Goal: Task Accomplishment & Management: Manage account settings

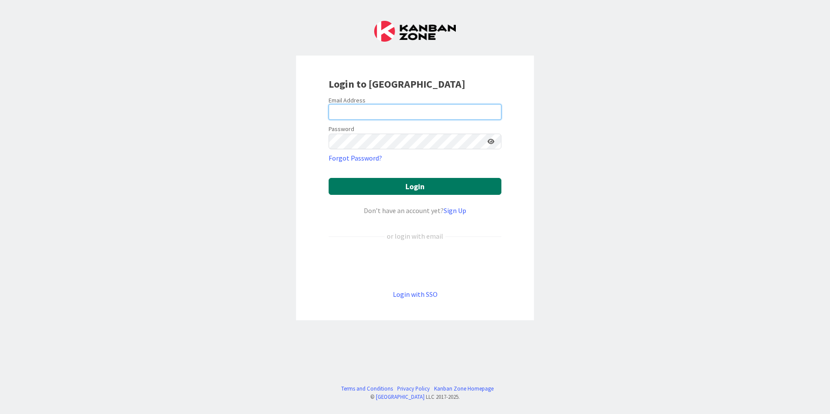
type input "[EMAIL_ADDRESS][DOMAIN_NAME]"
click at [431, 185] on button "Login" at bounding box center [415, 186] width 173 height 17
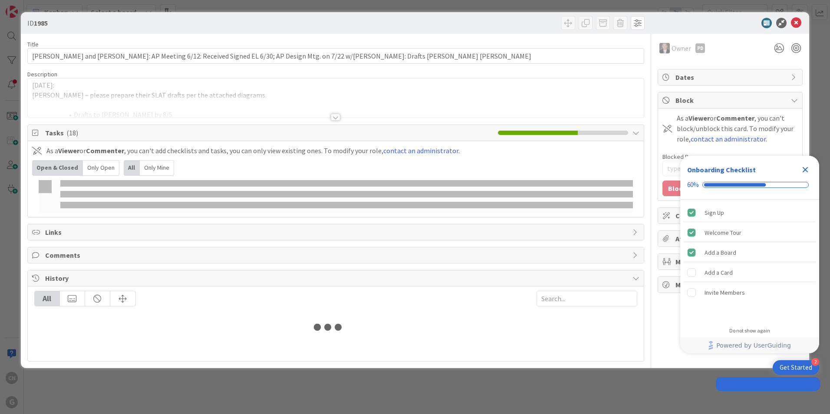
type input "graeb"
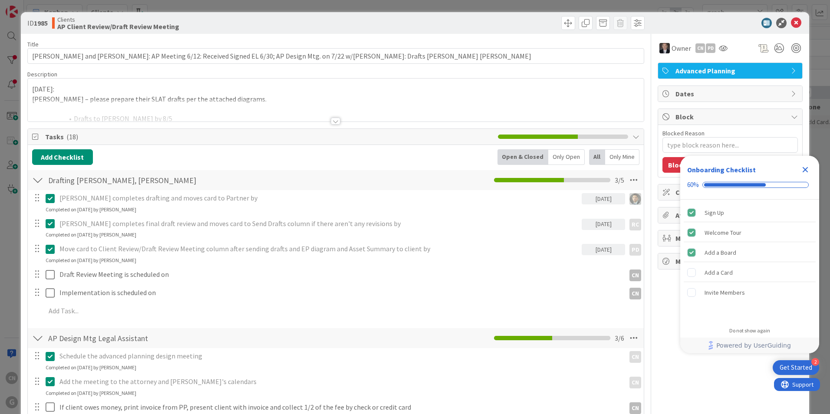
click at [804, 171] on icon "Close Checklist" at bounding box center [806, 170] width 6 height 6
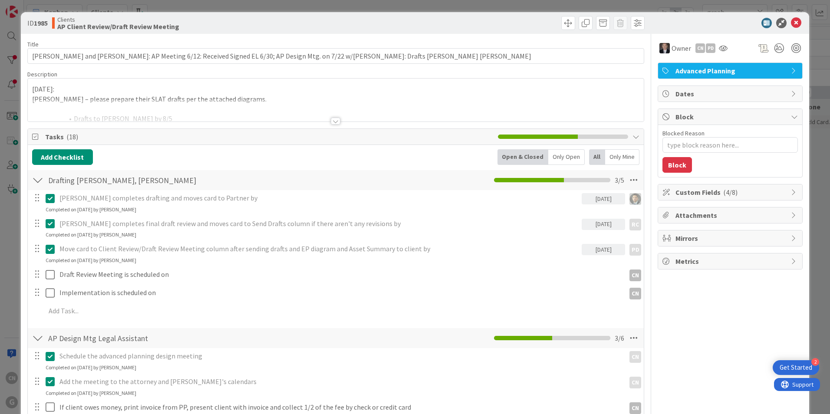
click at [334, 120] on div at bounding box center [336, 121] width 10 height 7
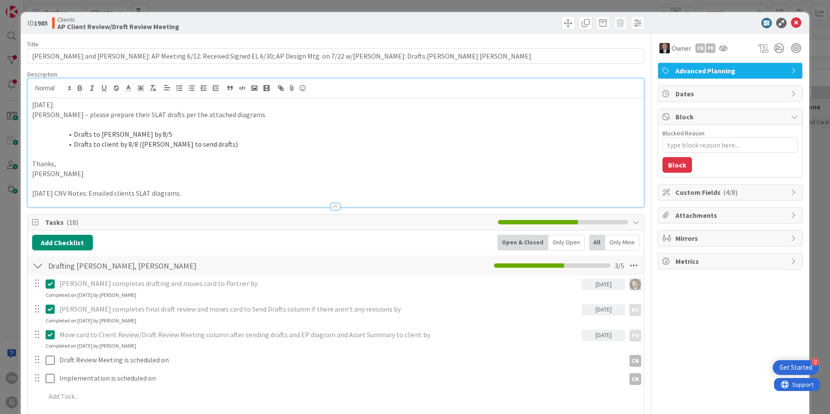
click at [31, 105] on div "[DATE]: [PERSON_NAME] – please prepare their SLAT drafts per the attached diagr…" at bounding box center [336, 152] width 616 height 109
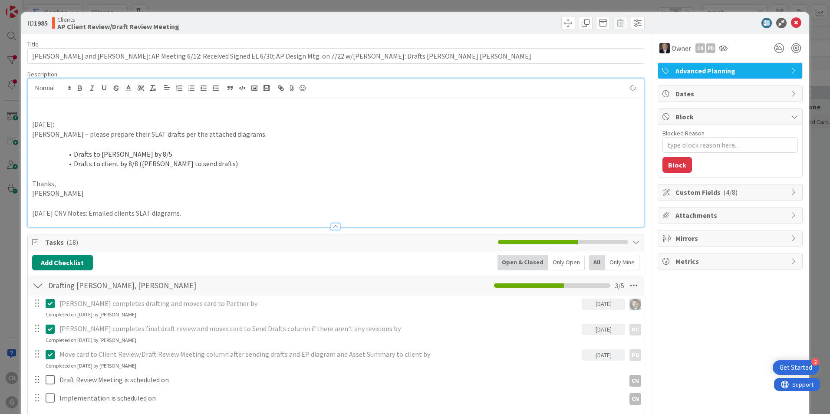
type textarea "x"
click at [791, 20] on icon at bounding box center [796, 23] width 10 height 10
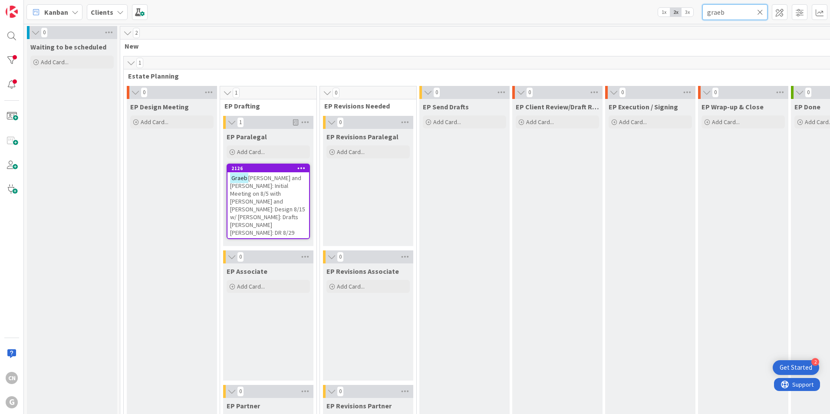
drag, startPoint x: 728, startPoint y: 15, endPoint x: 686, endPoint y: 16, distance: 42.1
click at [687, 17] on div "Kanban Clients 1x 2x 3x graeb" at bounding box center [427, 12] width 806 height 24
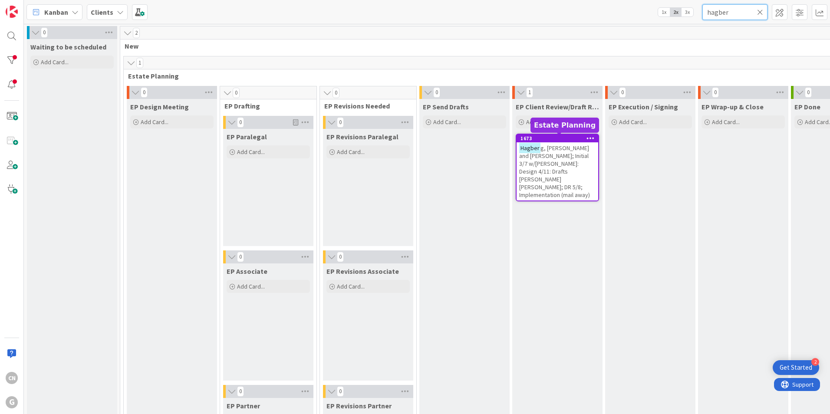
type input "hagber"
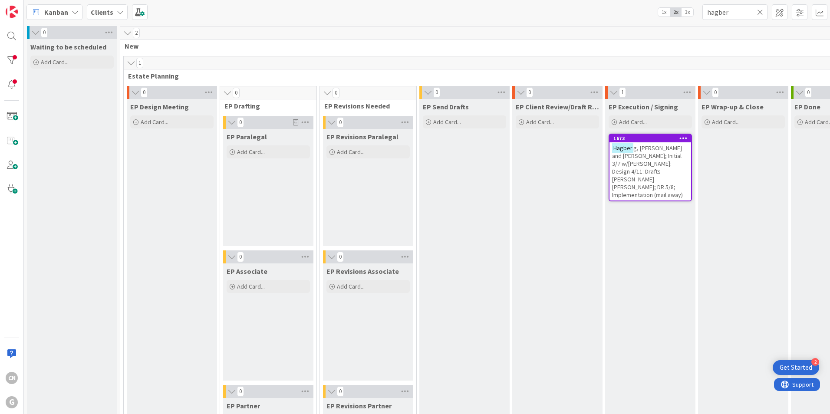
click at [650, 165] on span "g, [PERSON_NAME] and [PERSON_NAME]; Initial 3/7 w/[PERSON_NAME]: Design 4/11: D…" at bounding box center [647, 171] width 71 height 55
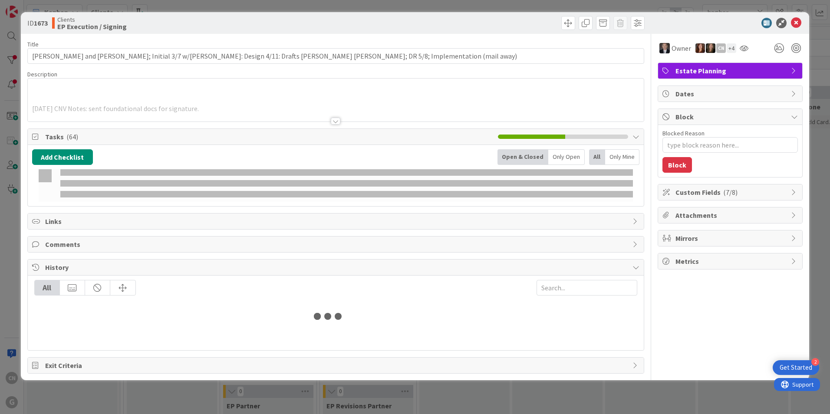
type textarea "x"
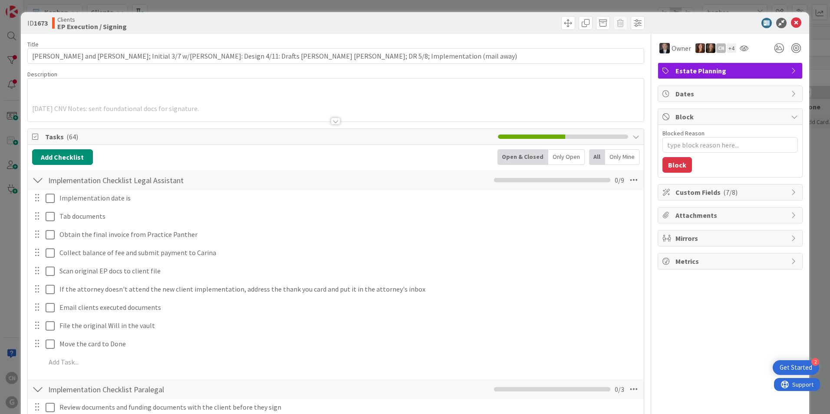
click at [335, 122] on div at bounding box center [336, 121] width 10 height 7
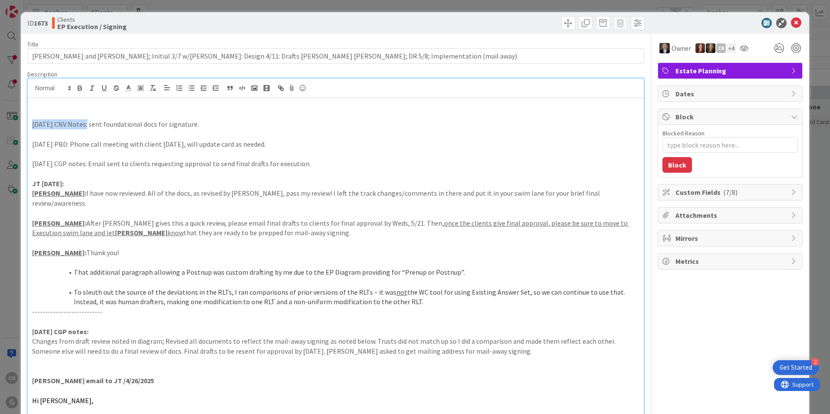
drag, startPoint x: 30, startPoint y: 125, endPoint x: 83, endPoint y: 127, distance: 53.0
click at [69, 115] on p at bounding box center [335, 115] width 607 height 10
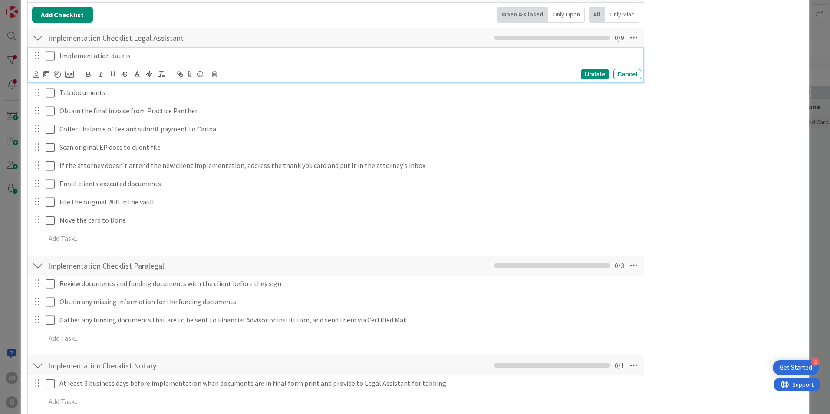
scroll to position [781, 0]
click at [148, 50] on p "Implementation date is" at bounding box center [348, 55] width 578 height 10
type textarea "x"
click at [48, 50] on icon at bounding box center [52, 55] width 13 height 10
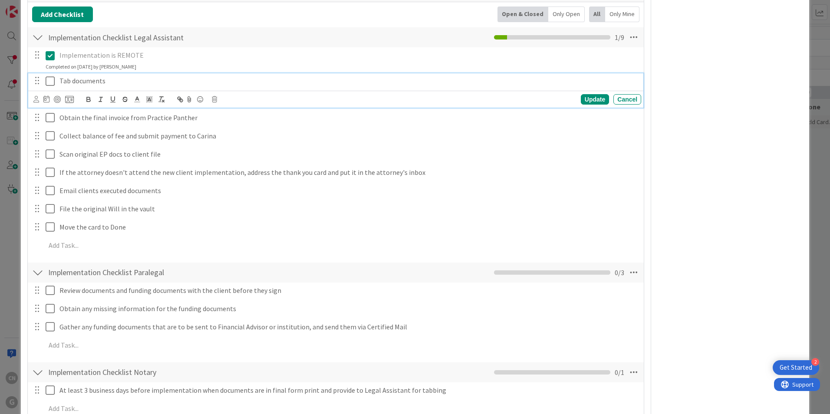
click at [49, 76] on icon at bounding box center [52, 81] width 13 height 10
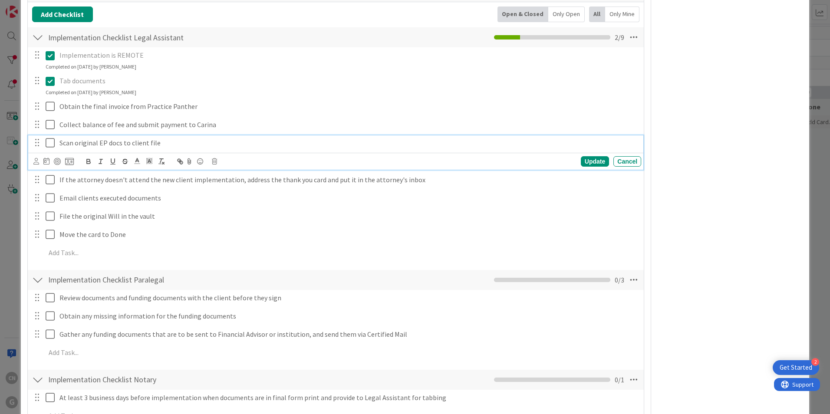
click at [49, 138] on icon at bounding box center [52, 143] width 13 height 10
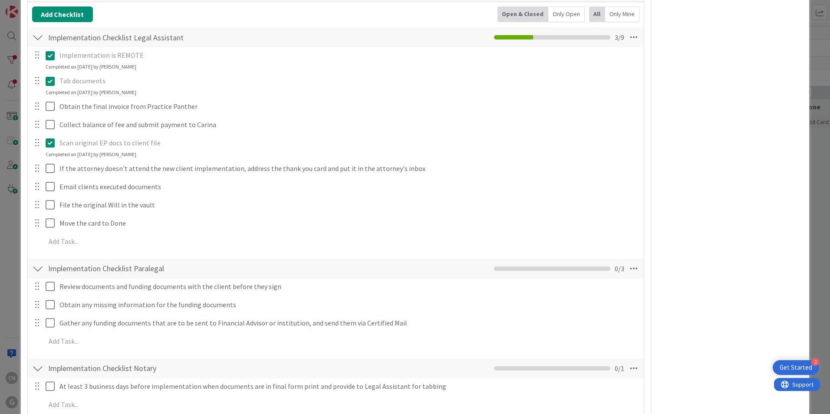
click at [47, 138] on icon at bounding box center [52, 143] width 13 height 10
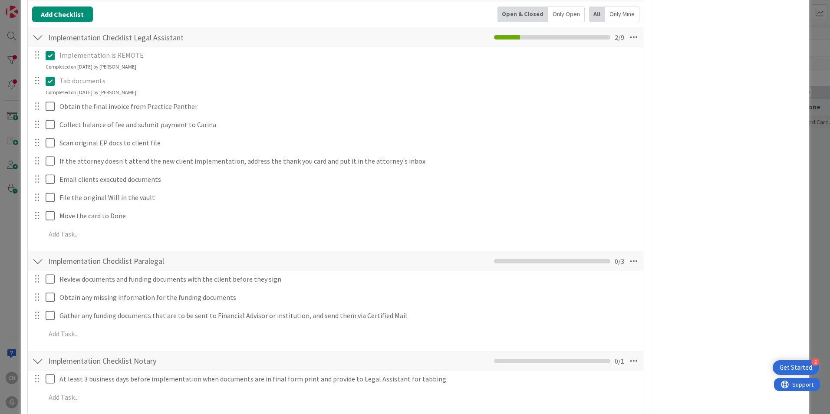
drag, startPoint x: 47, startPoint y: 68, endPoint x: 46, endPoint y: 62, distance: 6.5
click at [47, 74] on button at bounding box center [51, 81] width 10 height 14
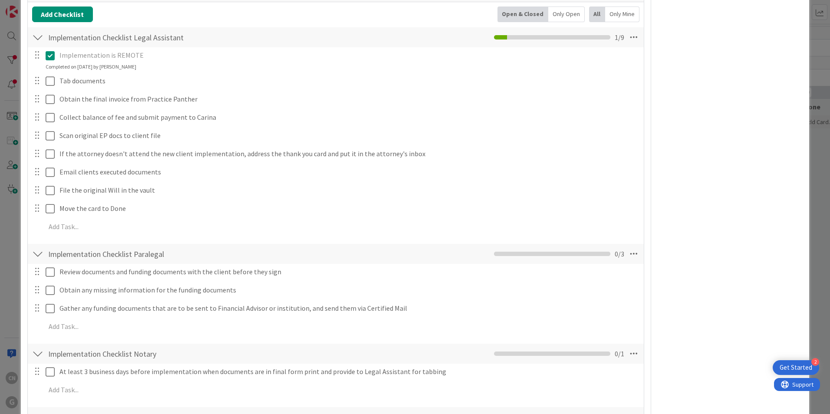
click at [49, 50] on icon at bounding box center [52, 55] width 13 height 10
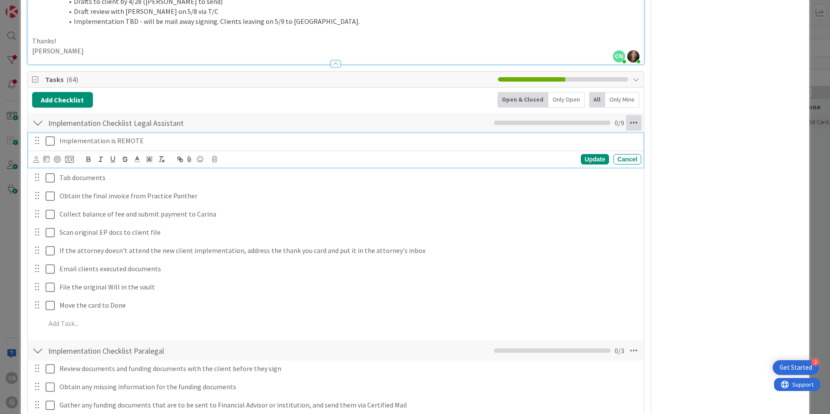
scroll to position [694, 0]
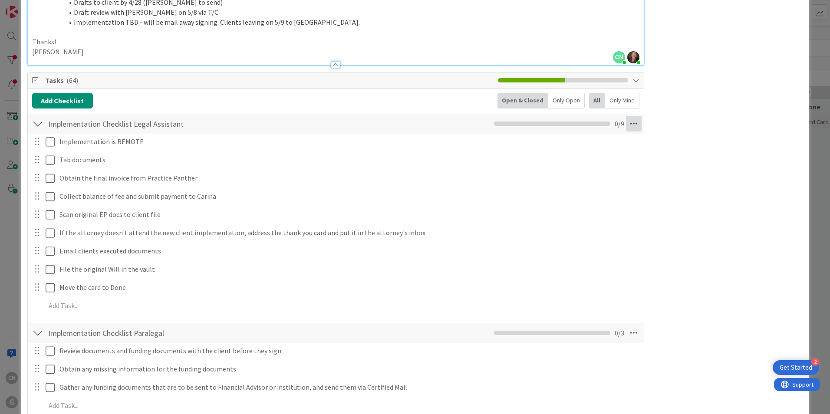
click at [626, 116] on icon at bounding box center [634, 124] width 16 height 16
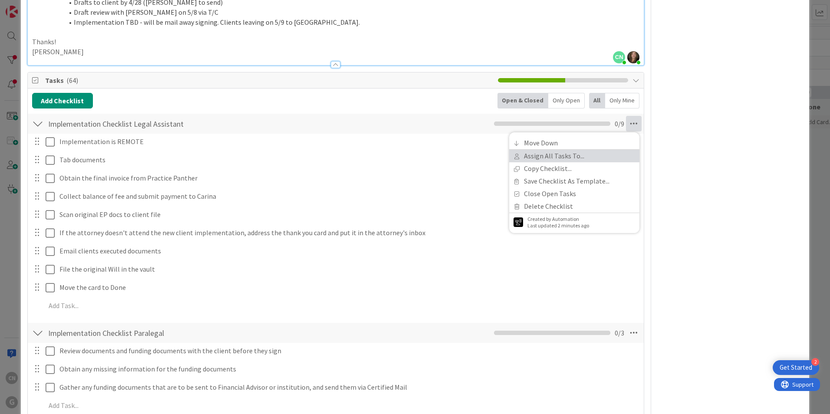
click at [553, 150] on link "Assign All Tasks To..." at bounding box center [574, 156] width 130 height 13
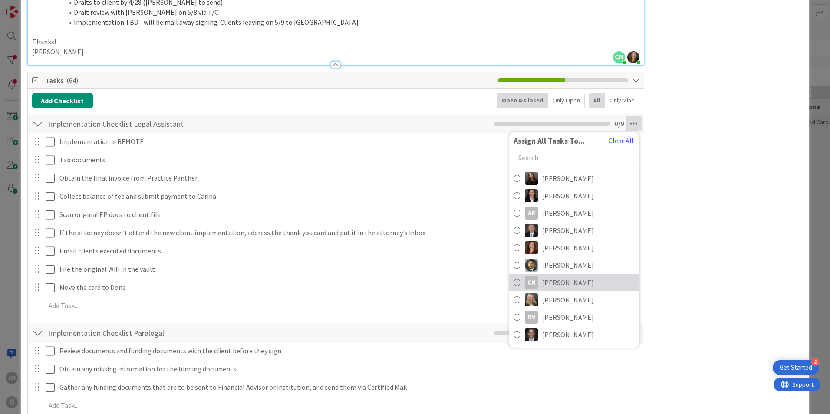
click at [559, 277] on span "[PERSON_NAME]" at bounding box center [568, 282] width 52 height 10
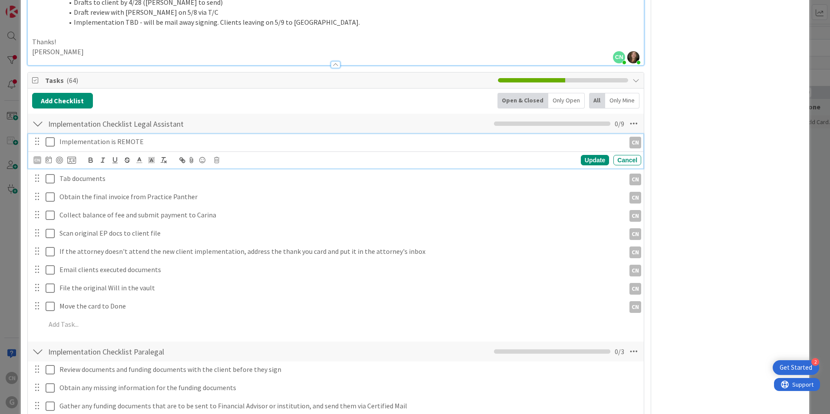
drag, startPoint x: 50, startPoint y: 122, endPoint x: 49, endPoint y: 128, distance: 5.8
click at [50, 137] on icon at bounding box center [52, 142] width 13 height 10
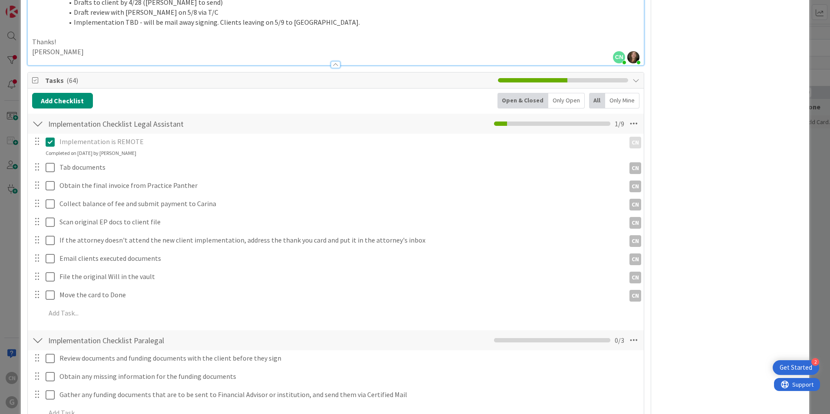
click at [44, 160] on div at bounding box center [44, 167] width 24 height 15
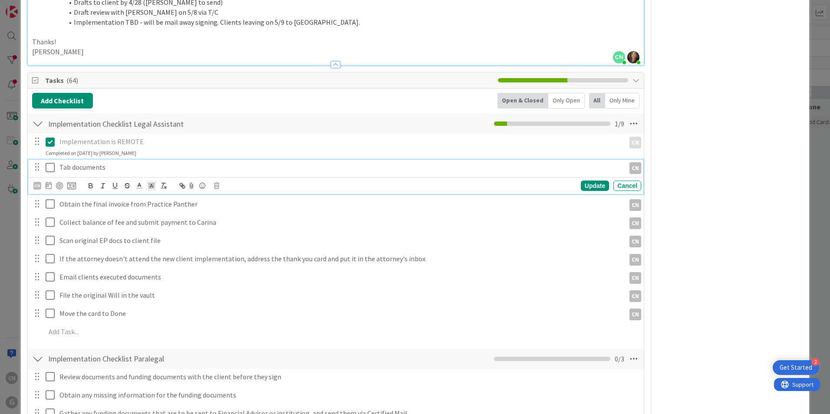
click at [47, 162] on icon at bounding box center [52, 167] width 13 height 10
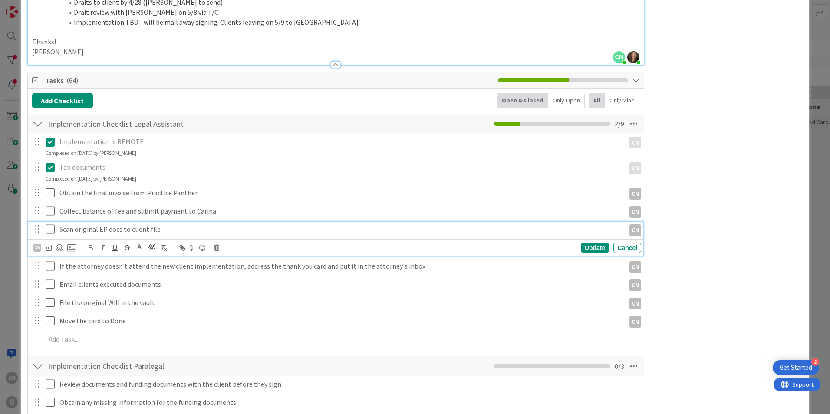
click at [50, 224] on icon at bounding box center [52, 229] width 13 height 10
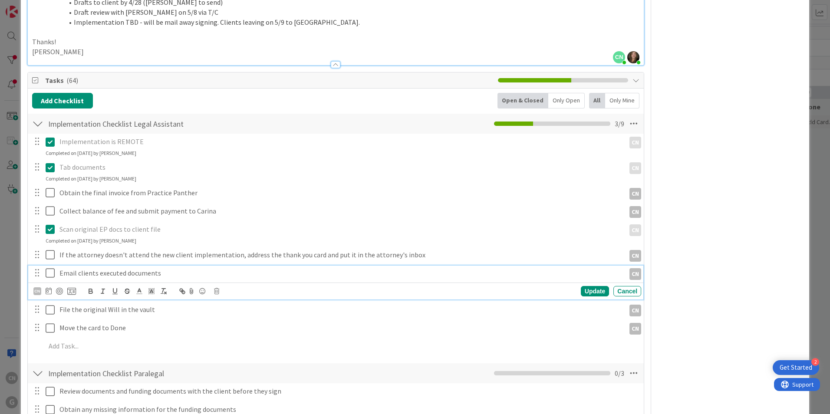
click at [51, 268] on icon at bounding box center [52, 273] width 13 height 10
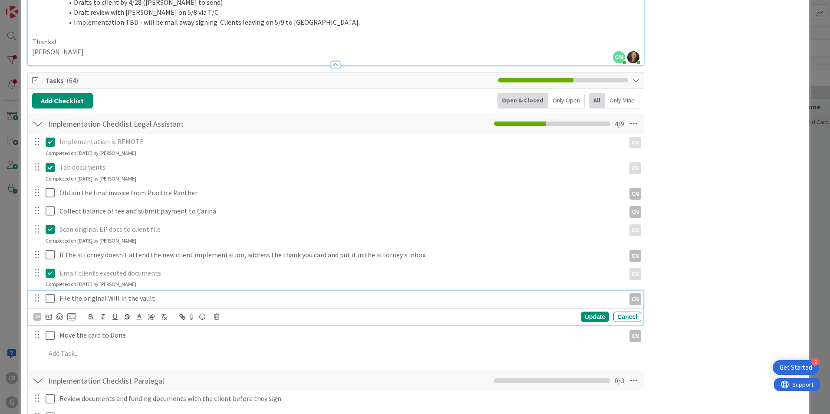
click at [49, 294] on icon at bounding box center [52, 299] width 13 height 10
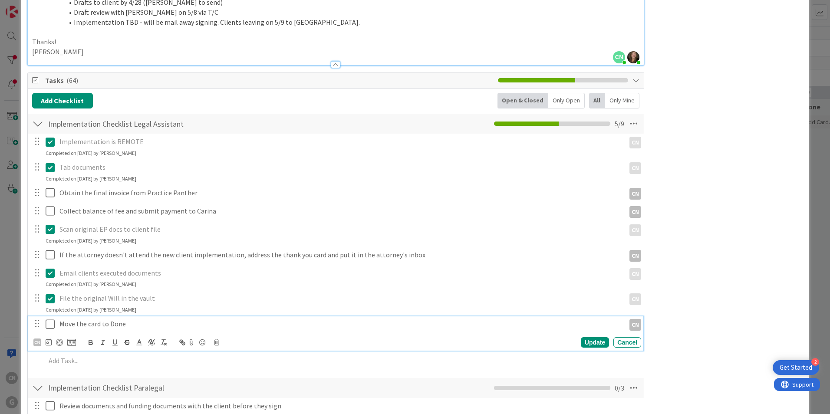
click at [49, 319] on icon at bounding box center [52, 324] width 13 height 10
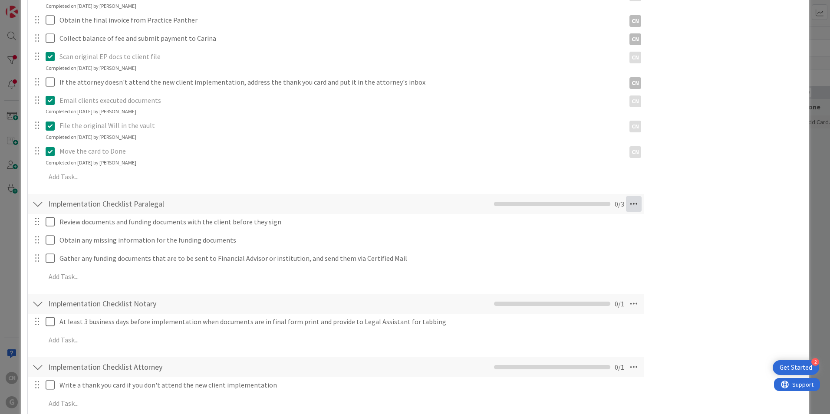
scroll to position [868, 0]
click at [629, 196] on icon at bounding box center [634, 204] width 16 height 16
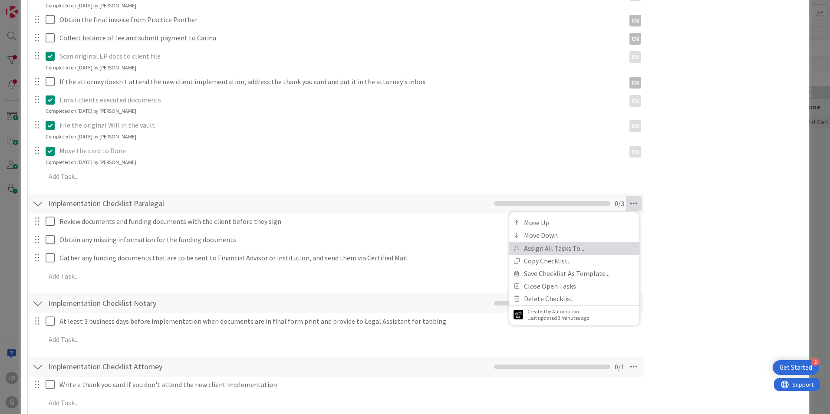
click at [570, 242] on link "Assign All Tasks To..." at bounding box center [574, 248] width 130 height 13
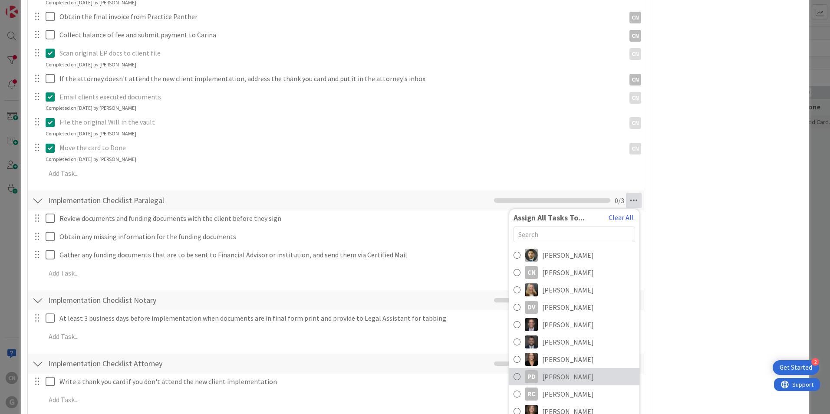
scroll to position [871, 0]
click at [564, 371] on span "[PERSON_NAME]" at bounding box center [568, 376] width 52 height 10
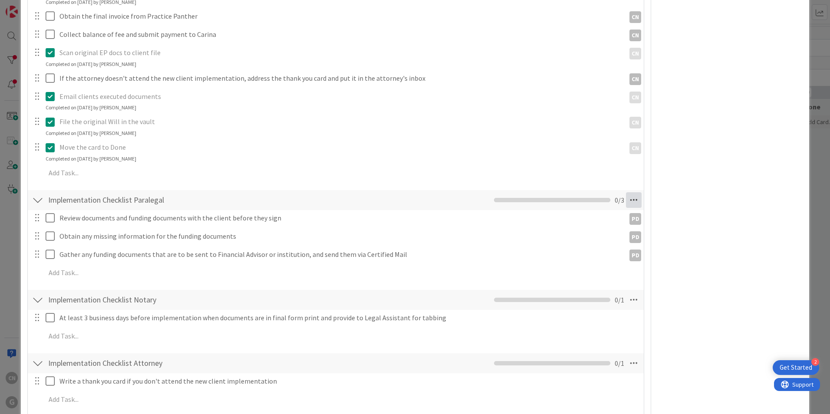
click at [627, 192] on icon at bounding box center [634, 200] width 16 height 16
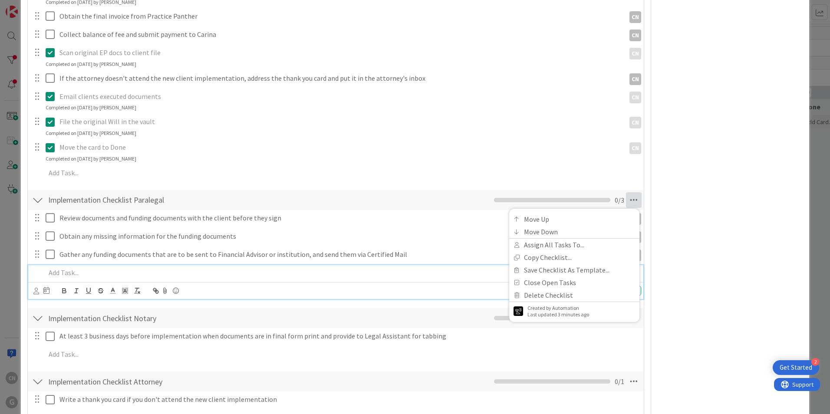
click at [472, 268] on p at bounding box center [342, 273] width 592 height 10
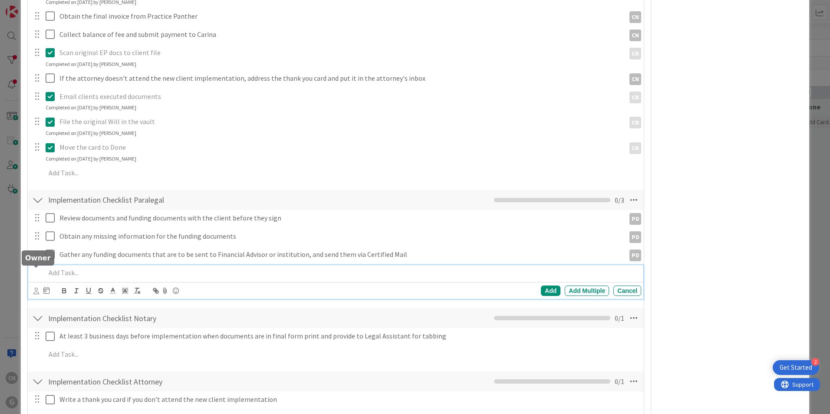
click at [38, 288] on icon at bounding box center [36, 291] width 6 height 7
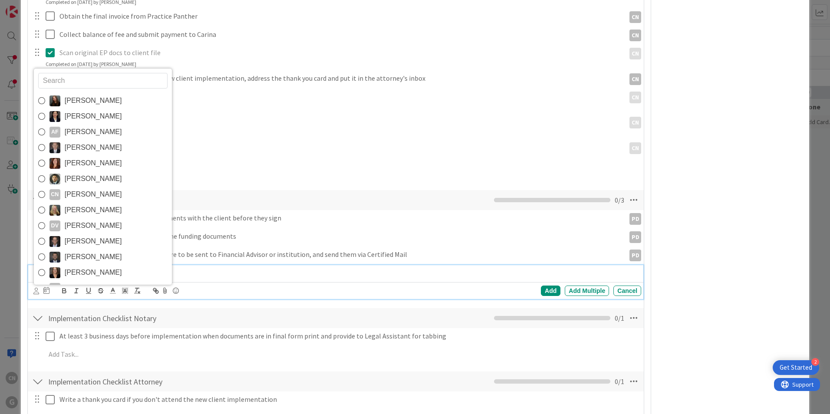
click at [84, 73] on input "text" at bounding box center [102, 81] width 129 height 16
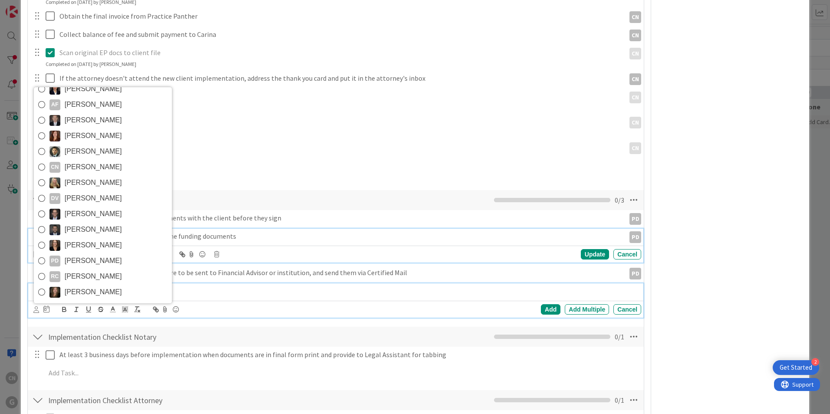
click at [557, 229] on div "Obtain any missing information for the funding documents" at bounding box center [340, 236] width 569 height 15
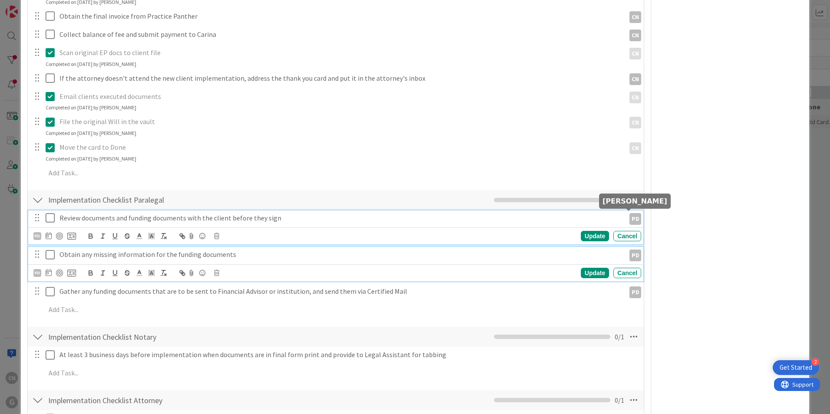
drag, startPoint x: 625, startPoint y: 218, endPoint x: 310, endPoint y: 207, distance: 315.4
click at [310, 211] on div "Review documents and funding documents with the client before they sign" at bounding box center [340, 218] width 569 height 15
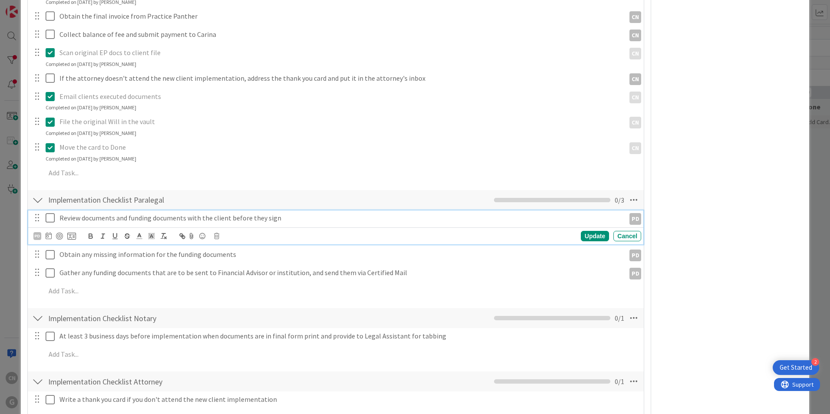
click at [245, 280] on div "Review documents and funding documents with the client before they sign PD PD U…" at bounding box center [335, 256] width 607 height 92
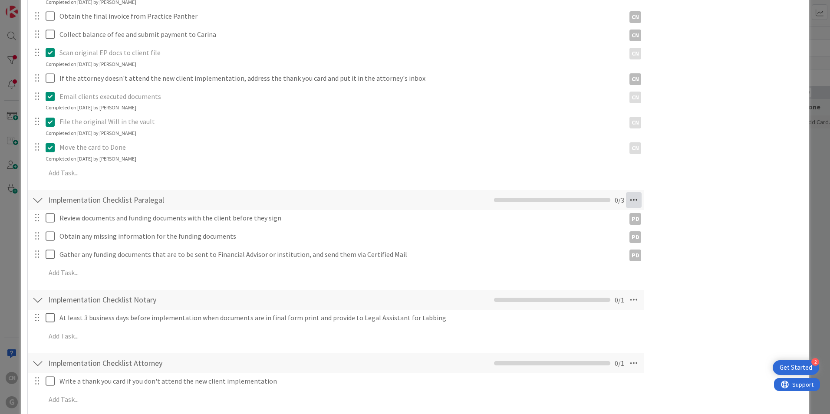
click at [629, 192] on icon at bounding box center [634, 200] width 16 height 16
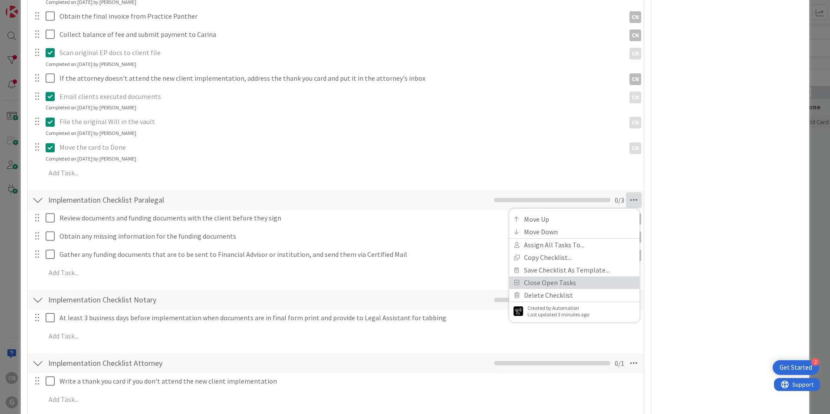
click at [557, 277] on link "Close Open Tasks" at bounding box center [574, 283] width 130 height 13
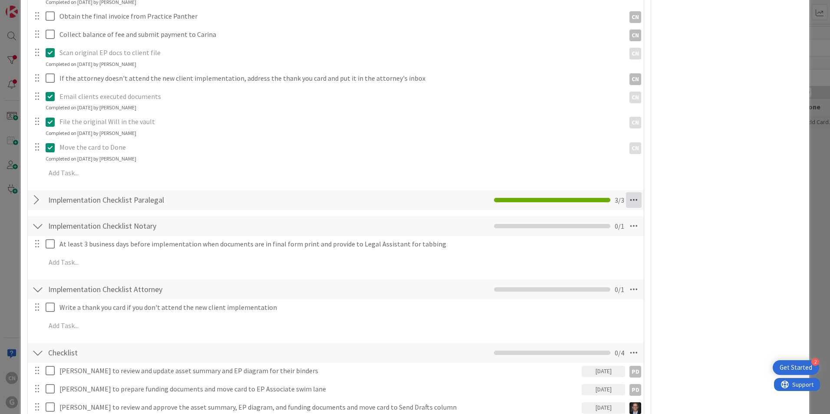
click at [626, 192] on icon at bounding box center [634, 200] width 16 height 16
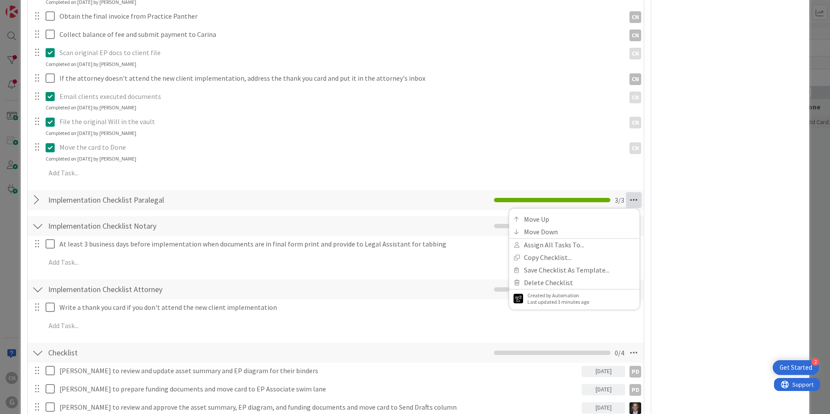
click at [630, 192] on icon at bounding box center [634, 200] width 16 height 16
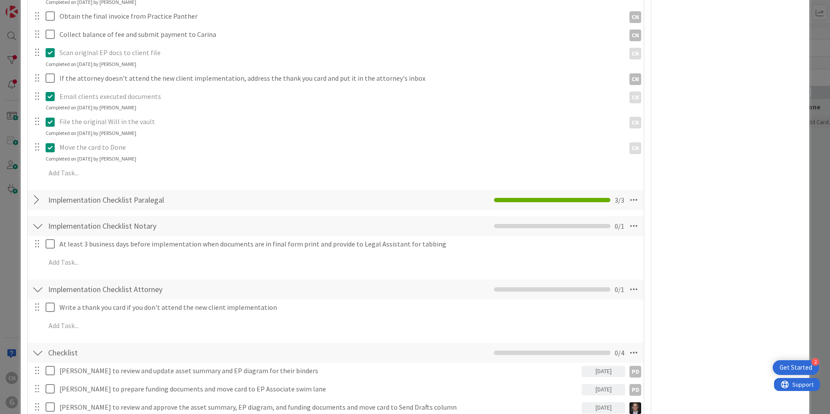
click at [39, 192] on div at bounding box center [37, 200] width 11 height 16
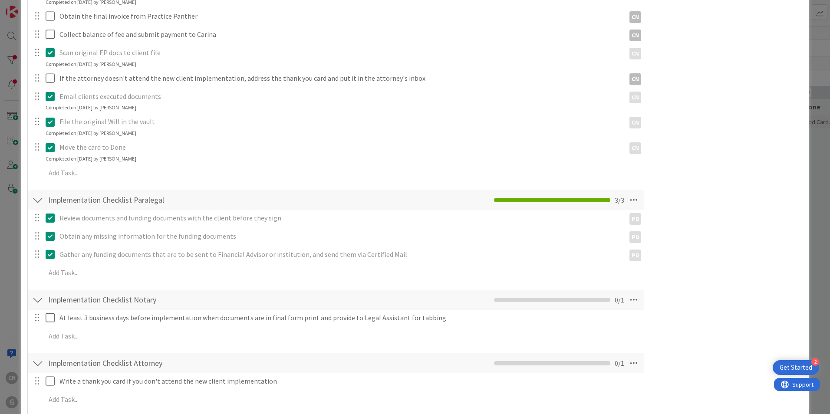
click at [53, 213] on icon at bounding box center [52, 218] width 13 height 10
drag, startPoint x: 49, startPoint y: 236, endPoint x: 48, endPoint y: 241, distance: 5.4
click at [49, 236] on div "Review documents and funding documents with the client before they sign PD PD U…" at bounding box center [335, 247] width 607 height 74
click at [47, 249] on icon at bounding box center [52, 254] width 13 height 10
click at [50, 231] on icon at bounding box center [52, 236] width 13 height 10
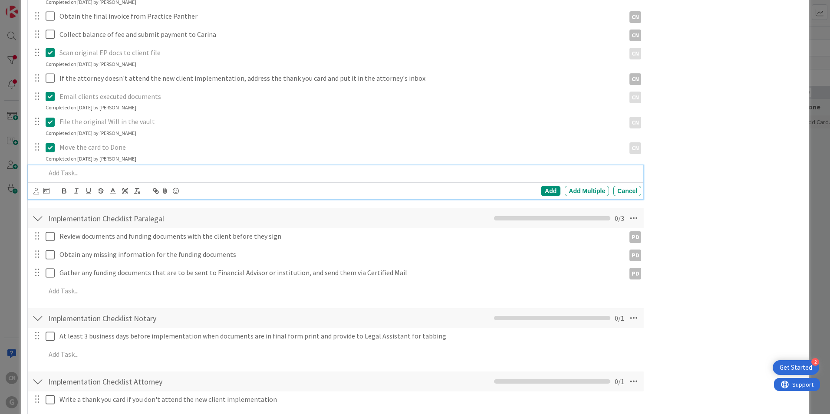
click at [385, 146] on div "Implementation is REMOTE CN CN Update Cancel Completed on [DATE] by [PERSON_NAM…" at bounding box center [335, 79] width 607 height 245
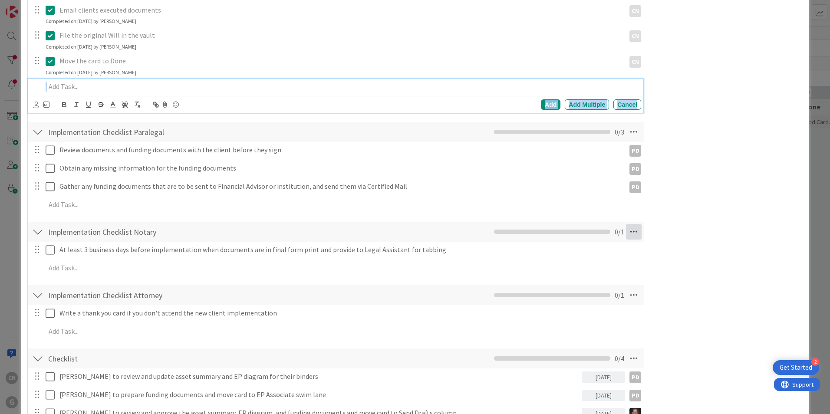
scroll to position [958, 0]
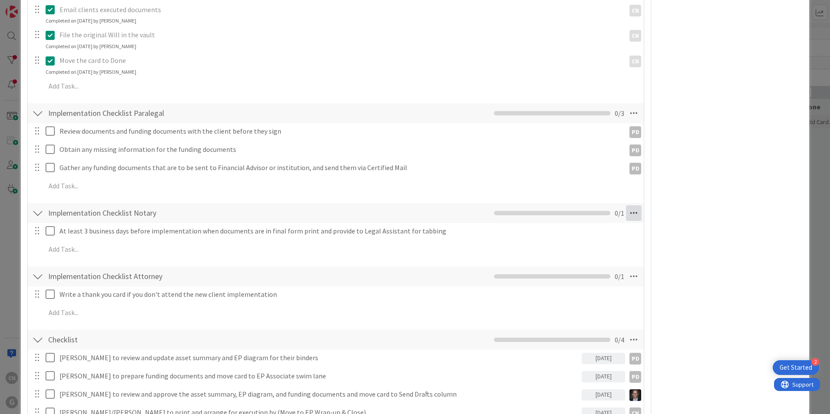
click at [628, 211] on div "Implementation Checklist Notary Checklist Name 31 / 64 Implementation Checklist…" at bounding box center [336, 231] width 616 height 59
click at [626, 205] on icon at bounding box center [634, 213] width 16 height 16
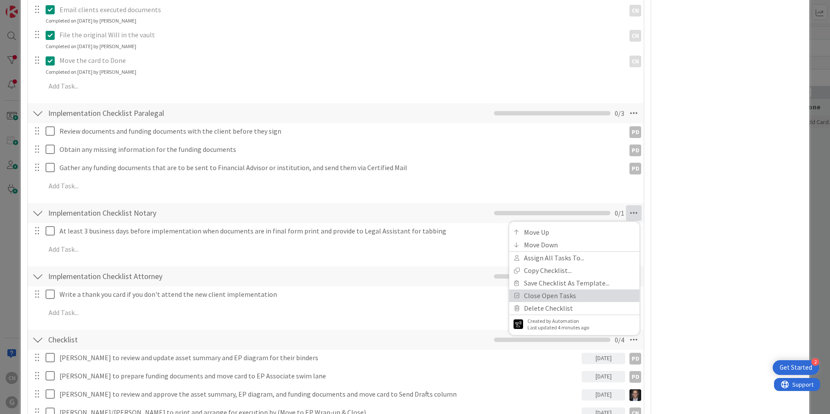
click at [574, 290] on link "Close Open Tasks" at bounding box center [574, 296] width 130 height 13
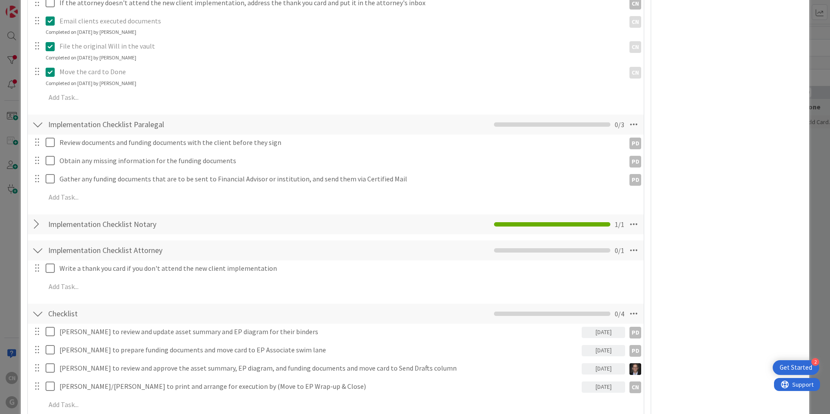
scroll to position [945, 0]
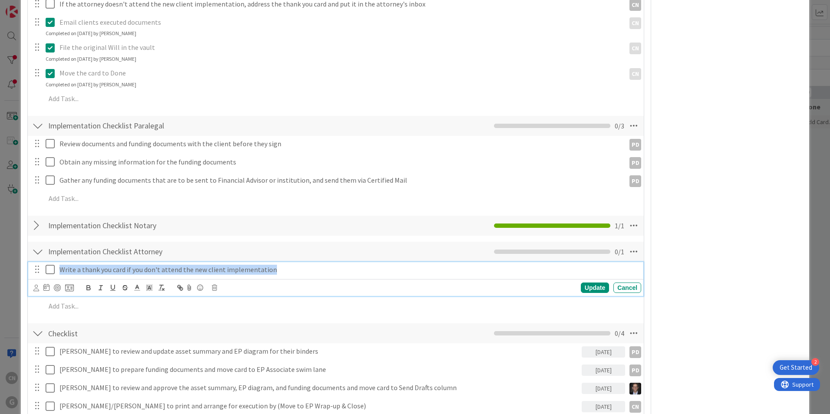
drag, startPoint x: 277, startPoint y: 251, endPoint x: 54, endPoint y: 257, distance: 223.3
click at [54, 262] on div "Write a thank you card if you don't attend the new client implementation" at bounding box center [337, 269] width 610 height 15
copy p "Write a thank you card if you don't attend the new client implementation"
click at [50, 264] on icon at bounding box center [52, 269] width 13 height 10
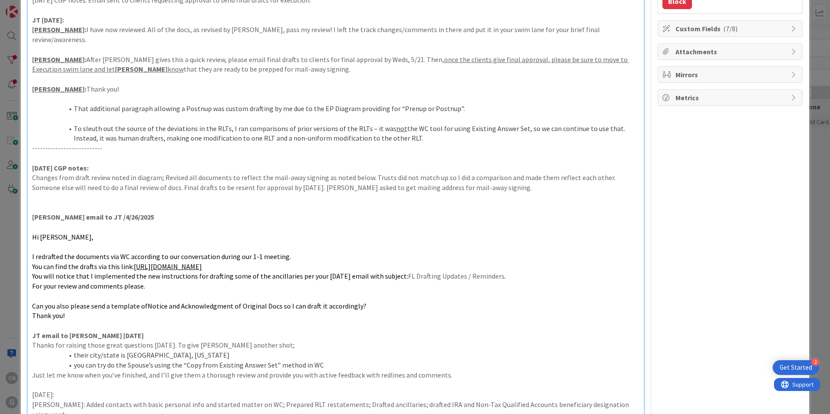
scroll to position [0, 0]
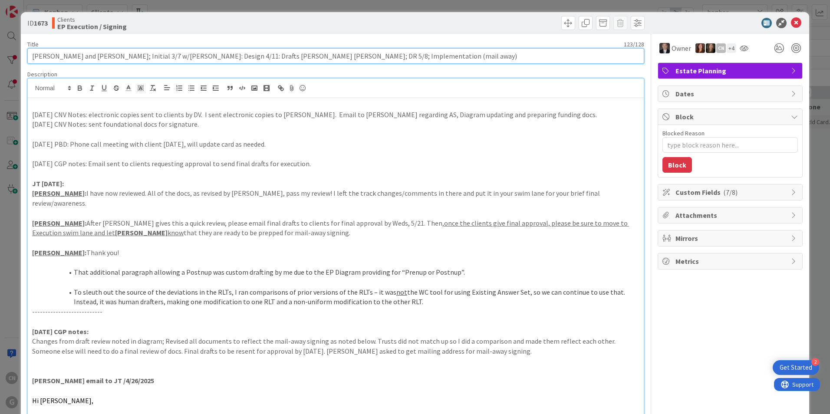
drag, startPoint x: 115, startPoint y: 57, endPoint x: 7, endPoint y: 53, distance: 108.2
click at [7, 53] on div "ID 1673 Clients EP Execution / Signing Title 123 / 128 [PERSON_NAME] and [PERSO…" at bounding box center [415, 207] width 830 height 414
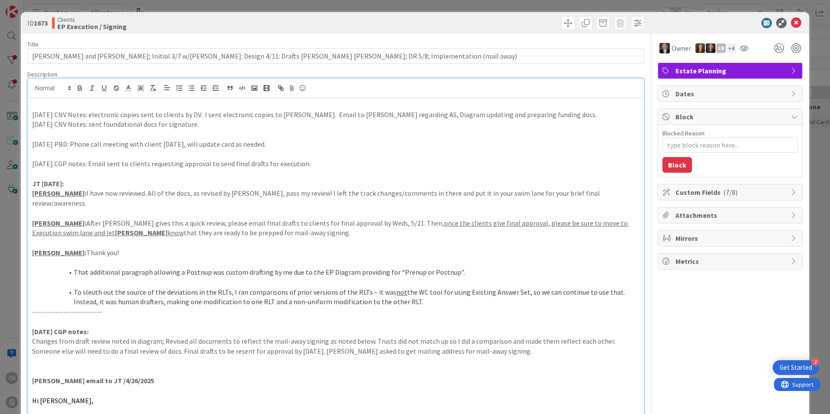
type textarea "x"
click at [275, 307] on p "---------------------------" at bounding box center [335, 312] width 607 height 10
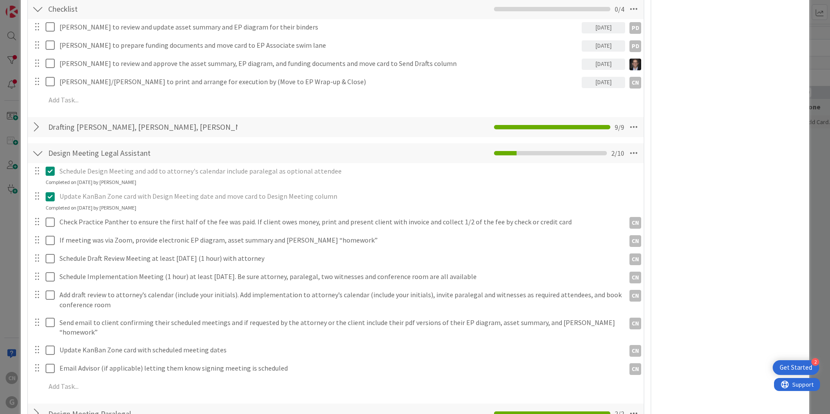
scroll to position [1214, 0]
click at [628, 145] on icon at bounding box center [634, 153] width 16 height 16
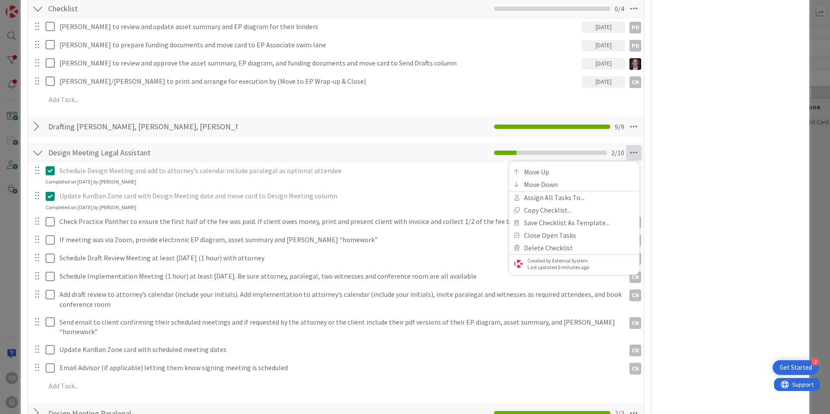
click at [38, 145] on div at bounding box center [37, 153] width 11 height 16
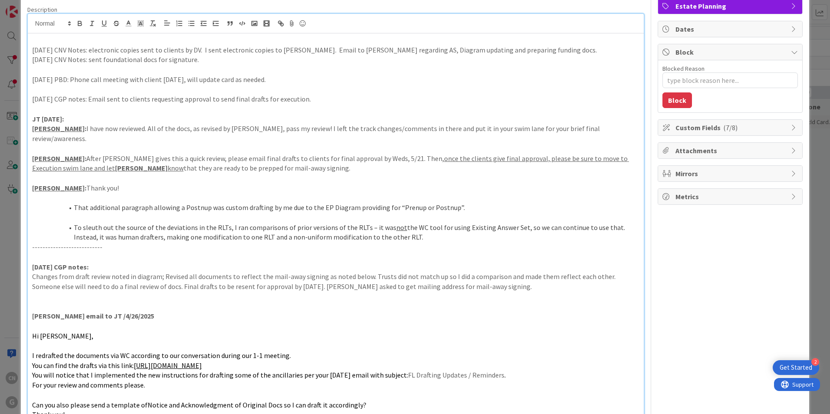
scroll to position [0, 0]
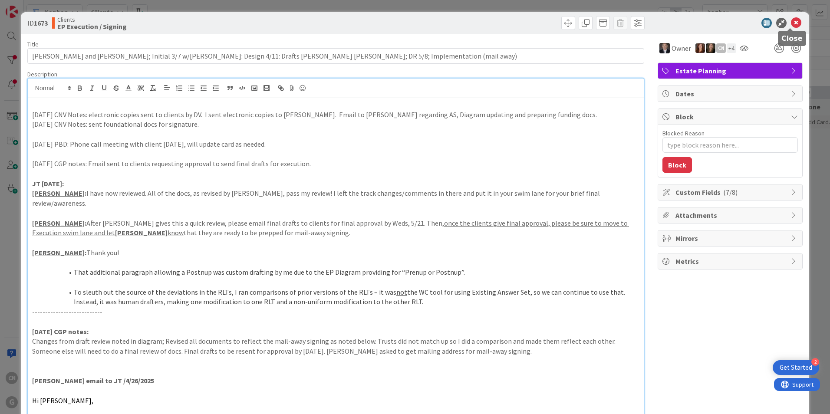
click at [791, 23] on icon at bounding box center [796, 23] width 10 height 10
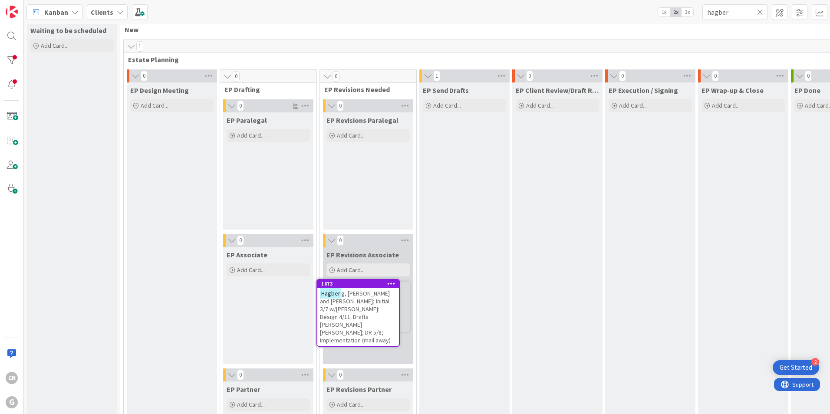
scroll to position [18, 0]
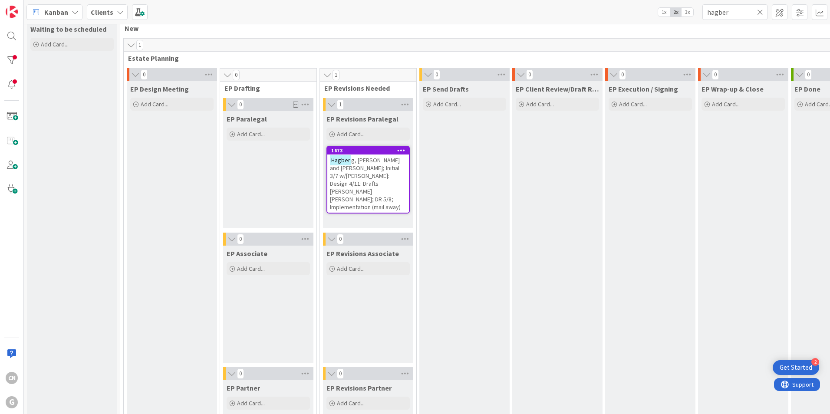
click at [761, 14] on icon at bounding box center [760, 12] width 6 height 8
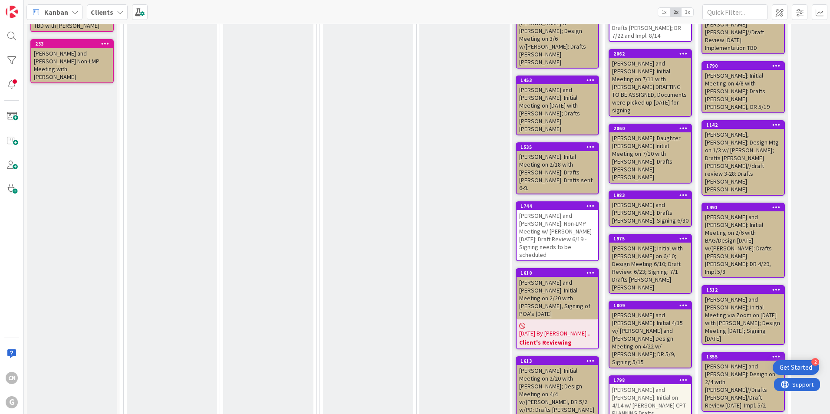
scroll to position [1786, 0]
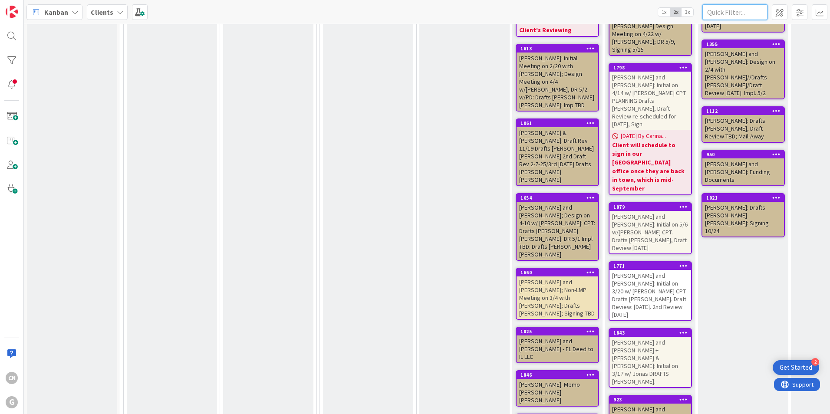
click at [721, 14] on input "text" at bounding box center [735, 12] width 65 height 16
type input "[PERSON_NAME]"
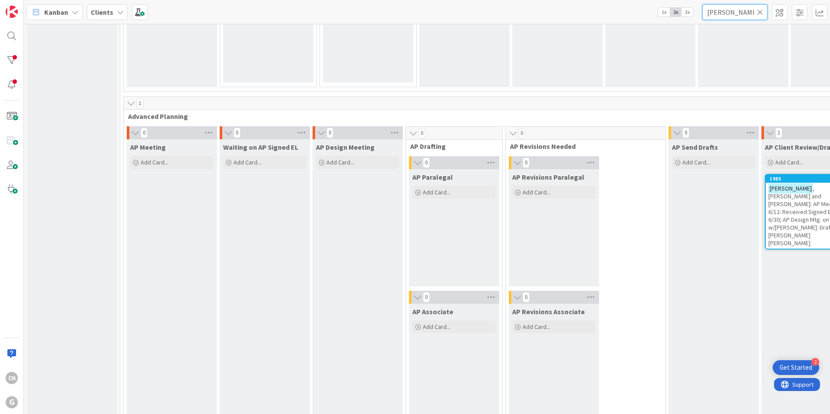
scroll to position [567, 0]
click at [769, 199] on span ", [PERSON_NAME] and [PERSON_NAME]: AP Meeting 6/12: Received Signed EL 6/30; AP…" at bounding box center [806, 216] width 74 height 63
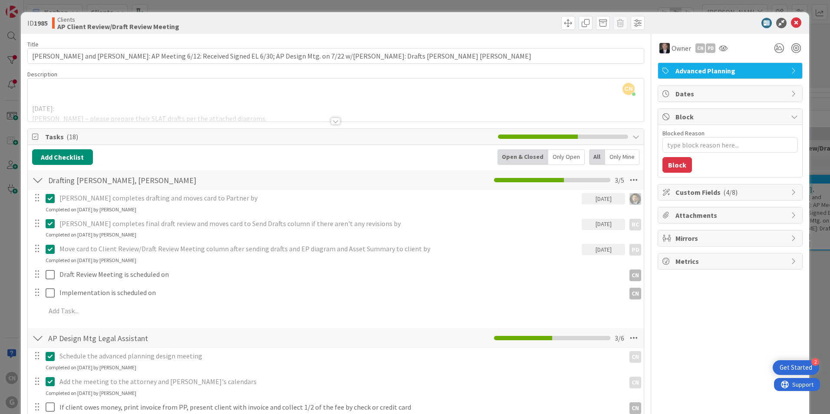
type textarea "x"
